Goal: Check status: Check status

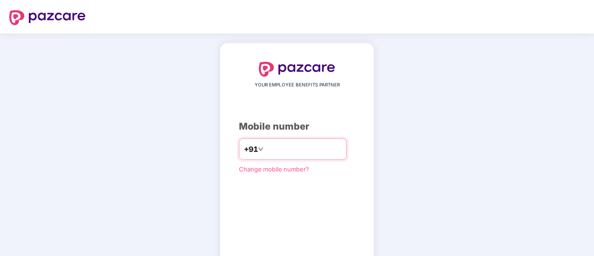
type input "**********"
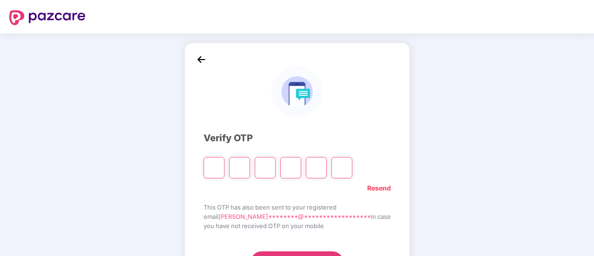
type input "*"
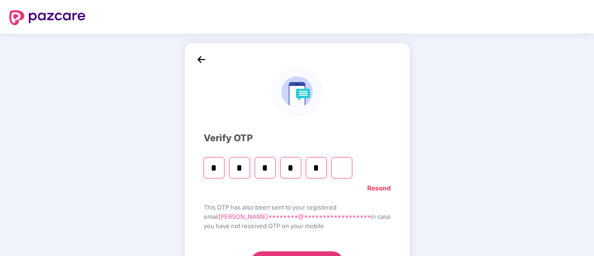
type input "*"
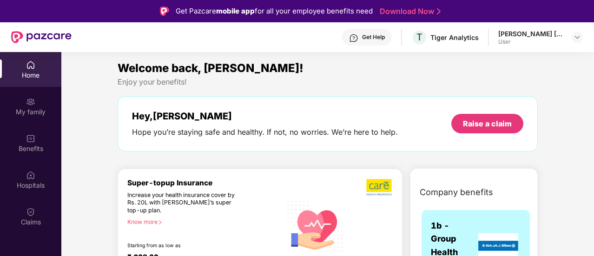
scroll to position [52, 0]
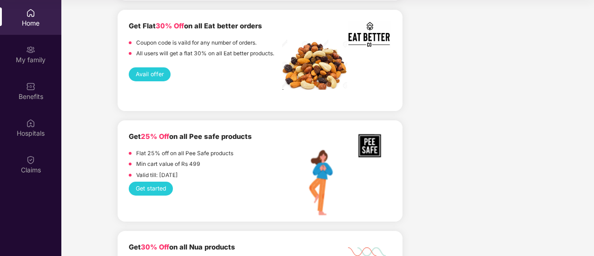
scroll to position [1005, 0]
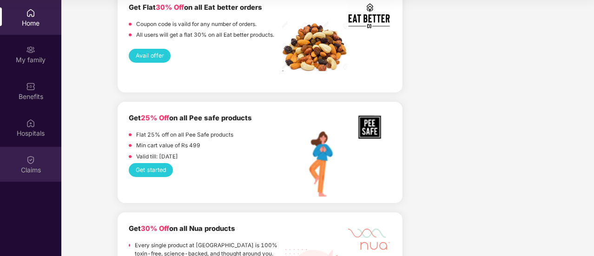
click at [28, 162] on img at bounding box center [30, 159] width 9 height 9
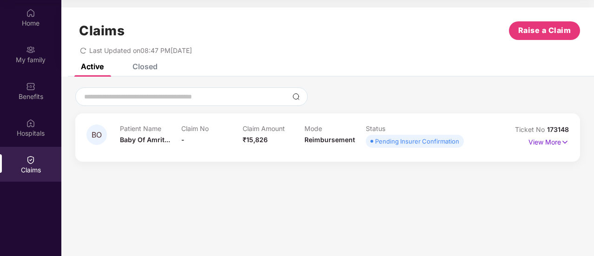
click at [147, 67] on div "Closed" at bounding box center [145, 66] width 25 height 9
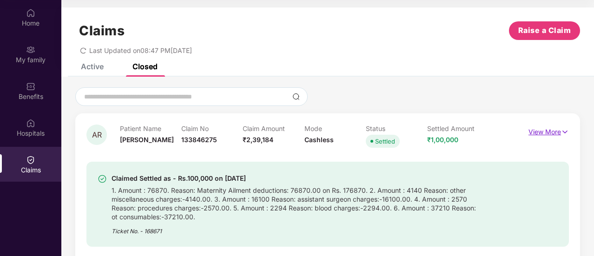
click at [559, 130] on p "View More" at bounding box center [549, 131] width 40 height 13
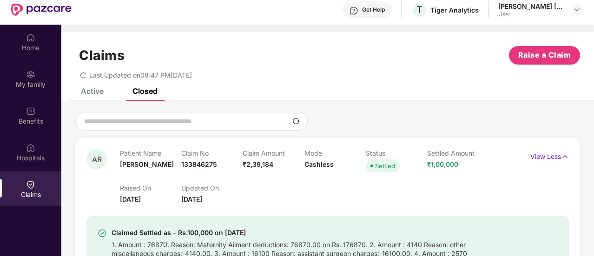
scroll to position [52, 0]
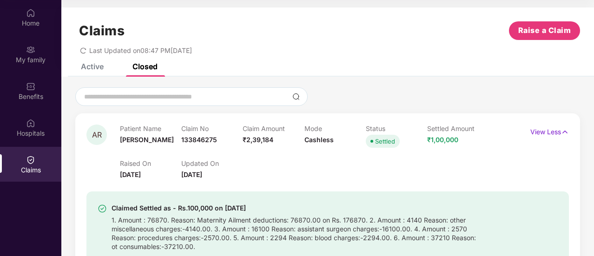
click at [314, 179] on div "Raised On [DATE] Updated On [DATE]" at bounding box center [304, 165] width 369 height 30
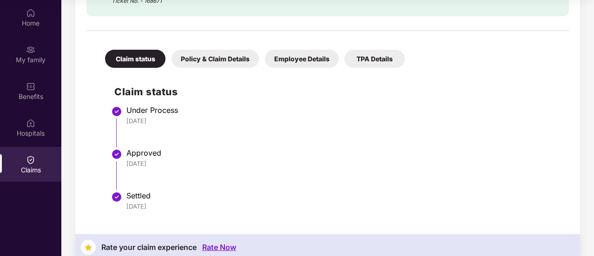
scroll to position [273, 0]
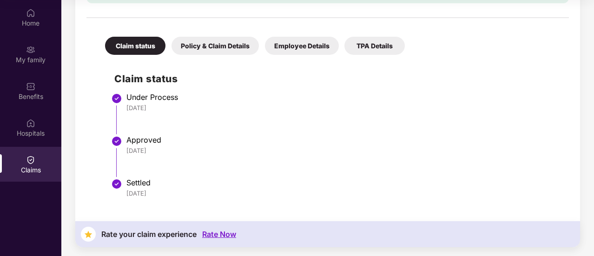
click at [227, 51] on div "Policy & Claim Details" at bounding box center [215, 46] width 87 height 18
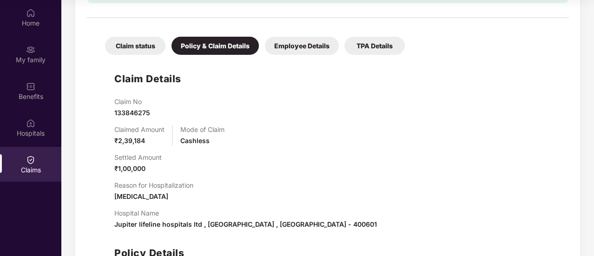
click at [442, 135] on div "Claimed Amount ₹2,39,184 Mode of Claim Cashless" at bounding box center [337, 136] width 446 height 20
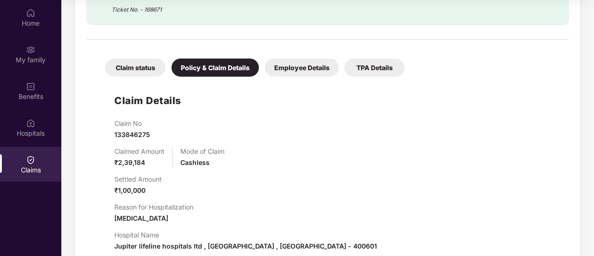
scroll to position [230, 0]
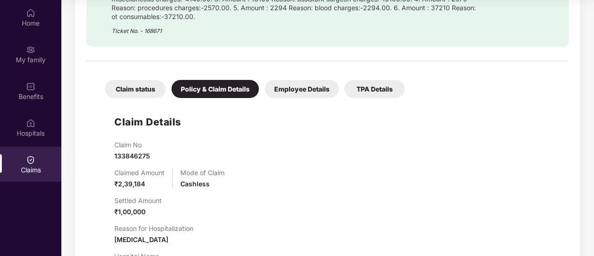
click at [295, 99] on div "Claim status Policy & Claim Details Employee Details TPA Details Claim Details …" at bounding box center [328, 218] width 483 height 305
click at [311, 93] on div "Employee Details" at bounding box center [302, 89] width 74 height 18
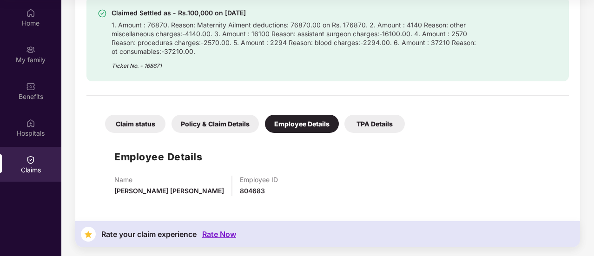
click at [366, 126] on div "TPA Details" at bounding box center [375, 124] width 60 height 18
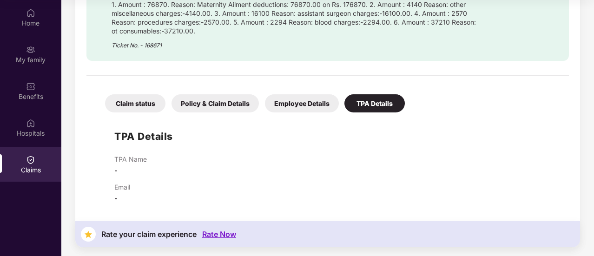
click at [145, 108] on div "Claim status" at bounding box center [135, 103] width 60 height 18
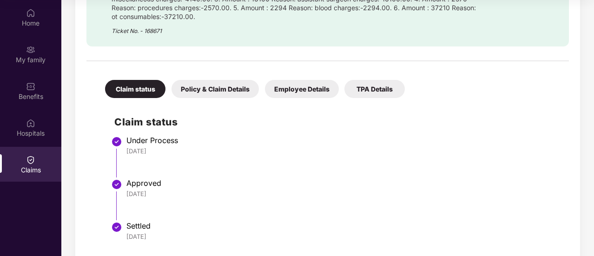
scroll to position [0, 0]
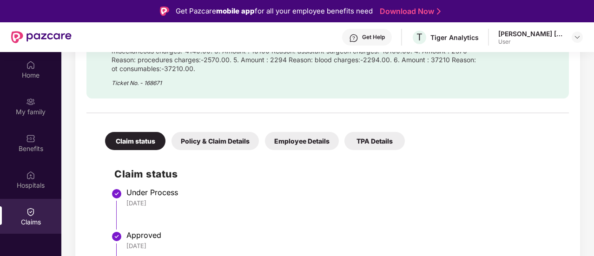
click at [499, 116] on div at bounding box center [328, 109] width 483 height 20
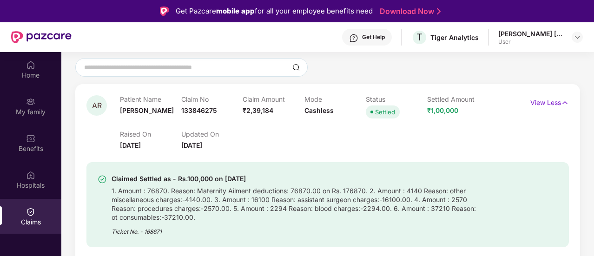
click at [545, 108] on div "View Less" at bounding box center [550, 102] width 39 height 15
click at [548, 104] on p "View Less" at bounding box center [550, 101] width 39 height 13
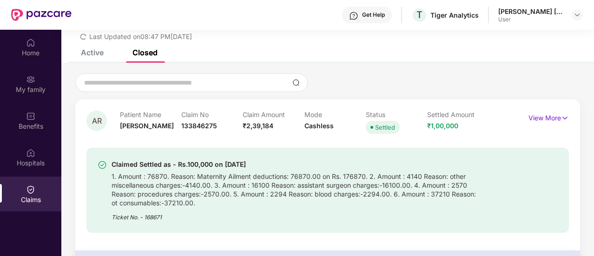
scroll to position [52, 0]
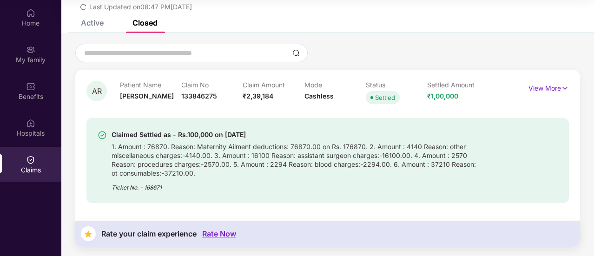
click at [436, 203] on div "Claimed Settled as - Rs.100,000 on [DATE] 1. Amount : 76870. Reason: Maternity …" at bounding box center [328, 160] width 483 height 85
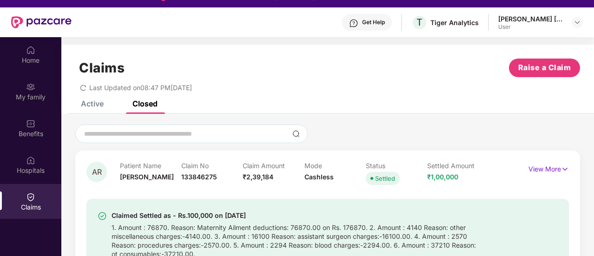
scroll to position [0, 0]
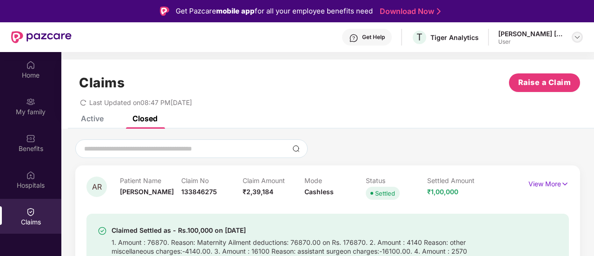
click at [576, 35] on img at bounding box center [577, 36] width 7 height 7
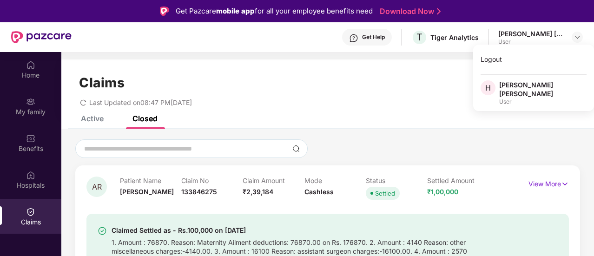
click at [343, 107] on div "Claims Raise a Claim Last Updated on 08:47 PM[DATE]" at bounding box center [327, 88] width 533 height 56
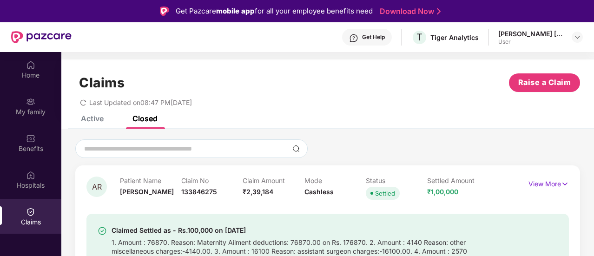
click at [466, 133] on div "BO Patient Name Baby Of Amrit... Claim No - Claim Amount ₹15,826 Mode Reimburse…" at bounding box center [327, 240] width 533 height 223
click at [380, 40] on div "Get Help" at bounding box center [373, 36] width 23 height 7
click at [498, 97] on div "Last Updated on 08:47 PM[DATE]" at bounding box center [327, 99] width 505 height 14
click at [570, 35] on div "[PERSON_NAME] [PERSON_NAME] User" at bounding box center [541, 37] width 85 height 16
click at [581, 35] on div at bounding box center [577, 37] width 11 height 11
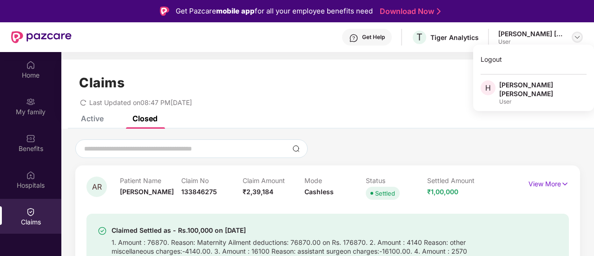
click at [579, 36] on img at bounding box center [577, 36] width 7 height 7
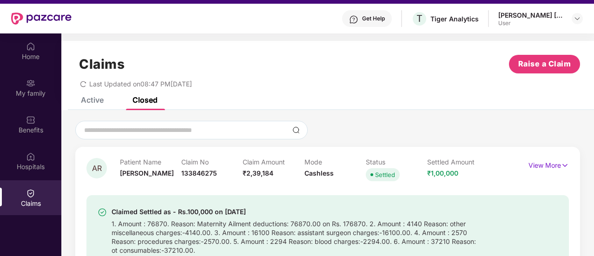
scroll to position [52, 0]
